Goal: Find specific page/section: Find specific page/section

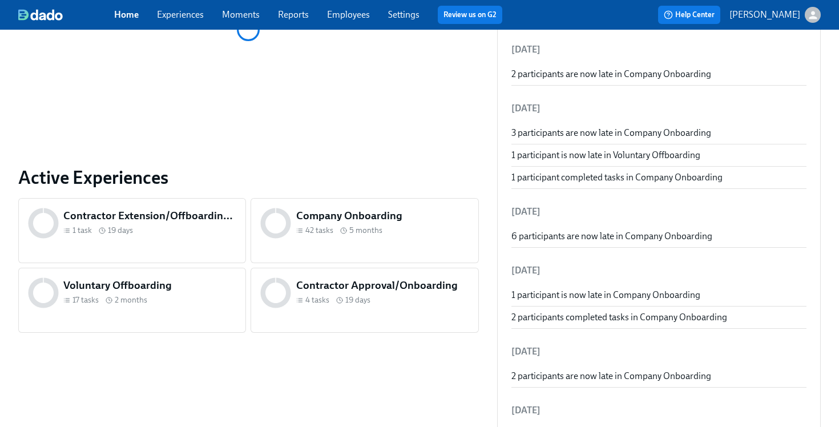
scroll to position [306, 0]
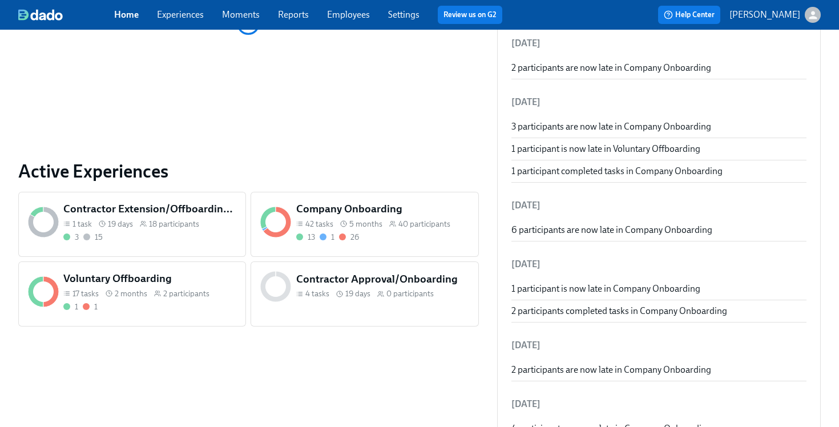
click at [183, 305] on div "1 1" at bounding box center [149, 306] width 173 height 11
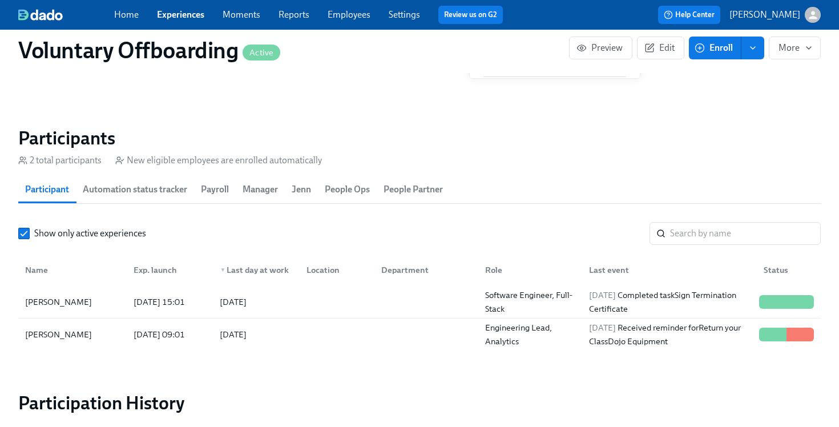
scroll to position [1014, 0]
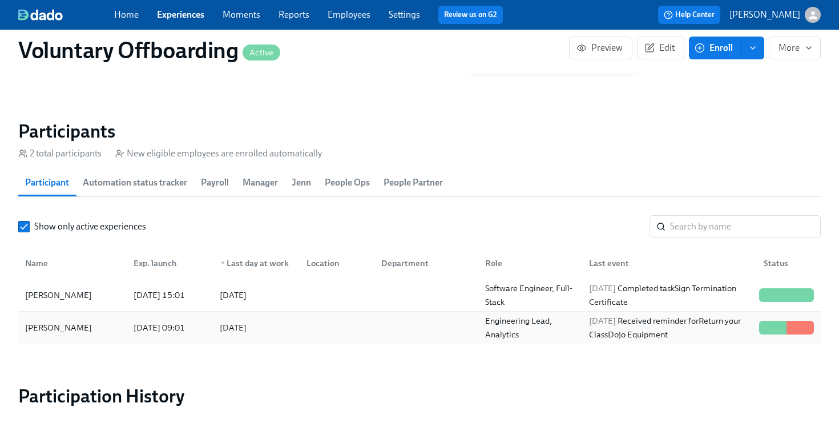
click at [360, 320] on div at bounding box center [334, 327] width 75 height 23
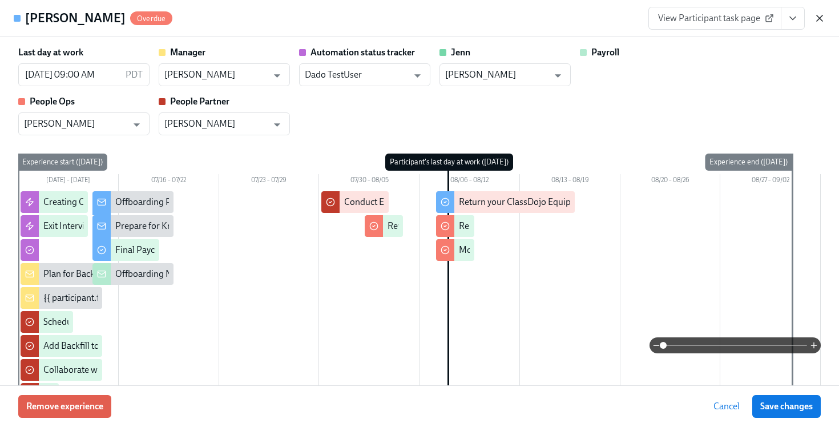
click at [817, 17] on icon "button" at bounding box center [818, 18] width 11 height 11
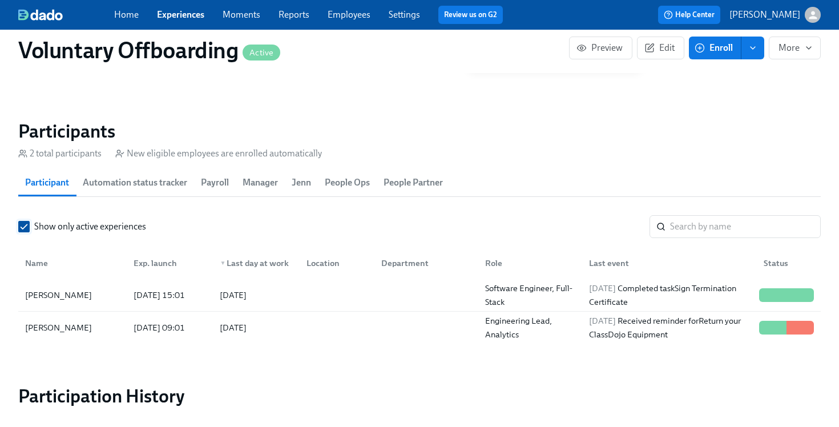
click at [23, 224] on input "Show only active experiences" at bounding box center [24, 226] width 10 height 10
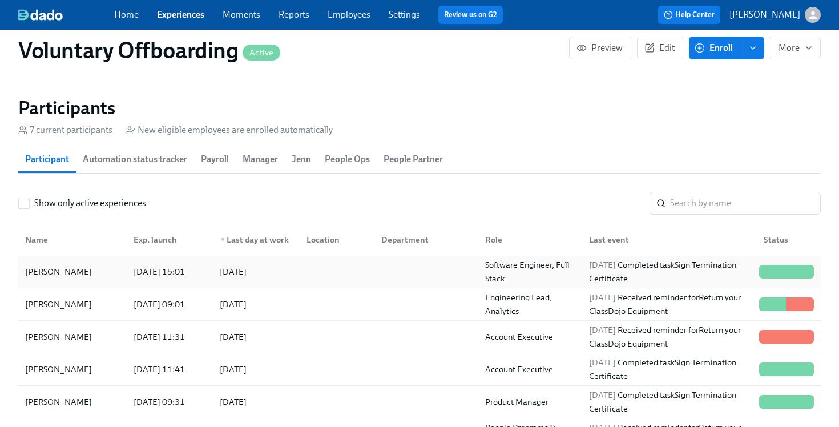
scroll to position [1047, 0]
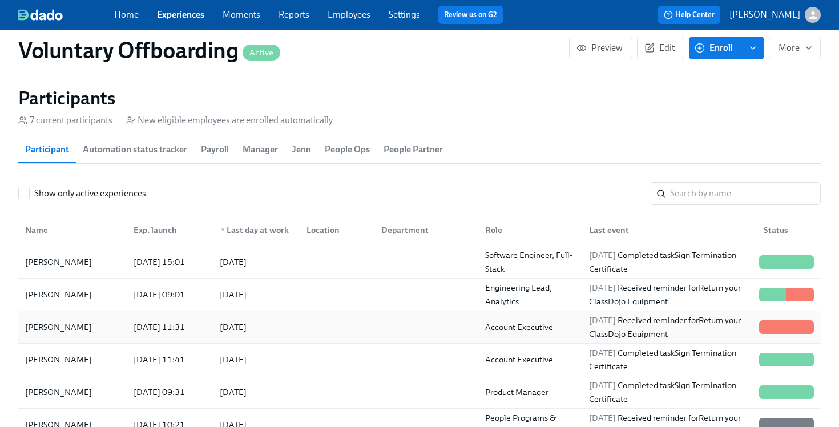
click at [403, 337] on div at bounding box center [424, 326] width 104 height 23
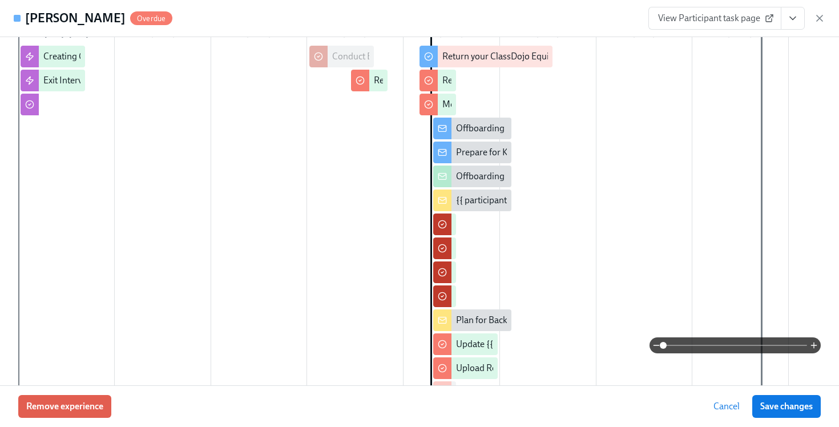
scroll to position [104, 0]
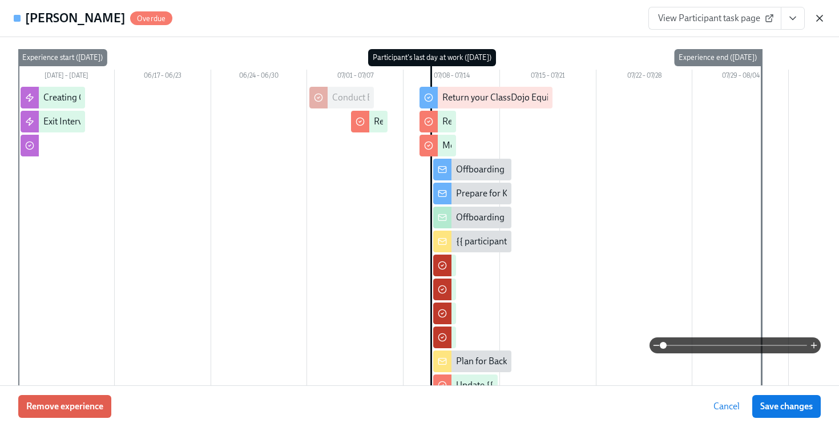
click at [821, 18] on icon "button" at bounding box center [818, 18] width 11 height 11
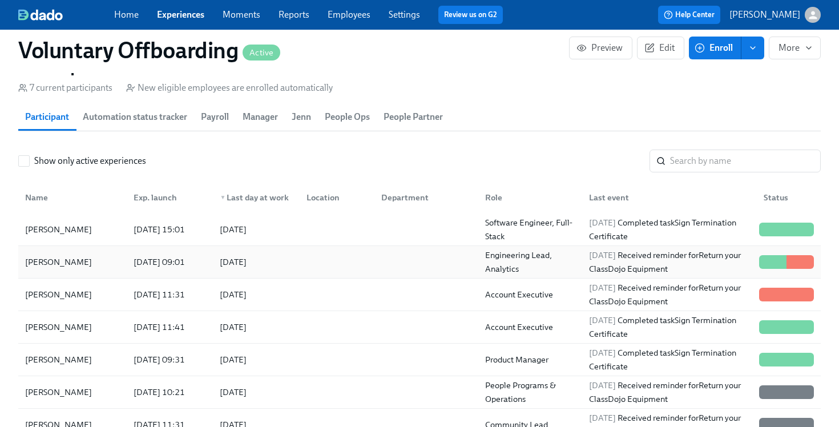
scroll to position [1078, 0]
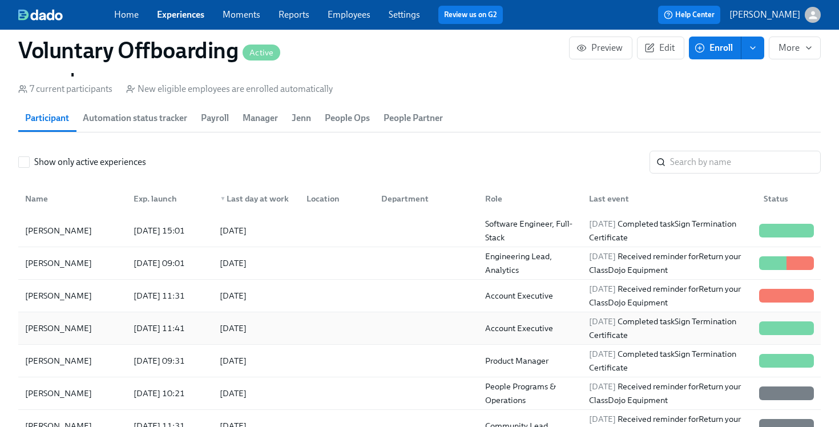
click at [349, 328] on div at bounding box center [334, 328] width 75 height 23
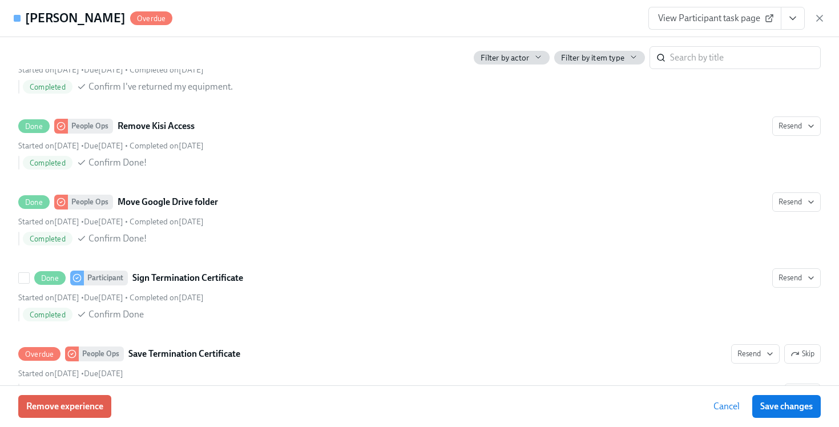
scroll to position [2040, 0]
